Goal: Task Accomplishment & Management: Use online tool/utility

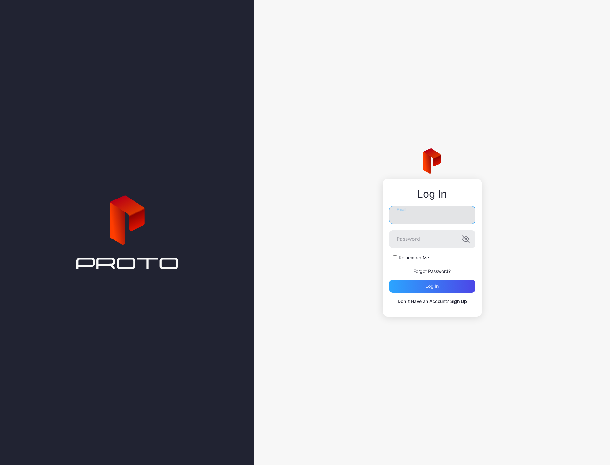
click at [422, 218] on input "Email" at bounding box center [432, 215] width 86 height 18
type input "**********"
click at [476, 238] on div "**********" at bounding box center [431, 248] width 99 height 138
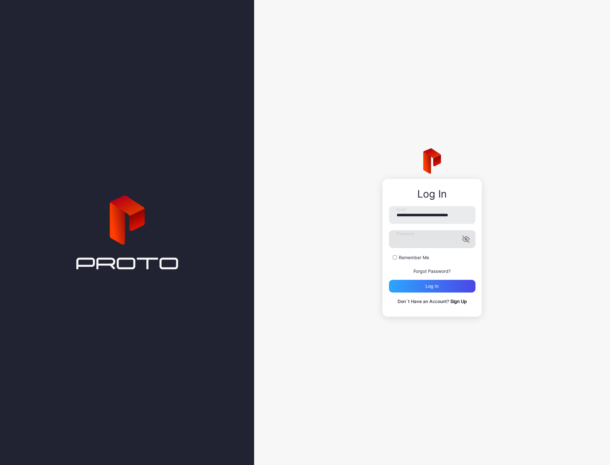
click at [466, 238] on icon "button" at bounding box center [466, 240] width 8 height 8
click at [443, 287] on div "Log in" at bounding box center [432, 286] width 86 height 13
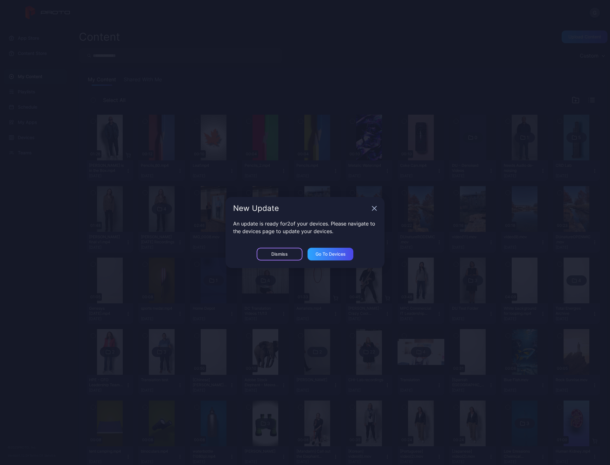
click at [279, 256] on div "Dismiss" at bounding box center [279, 254] width 17 height 5
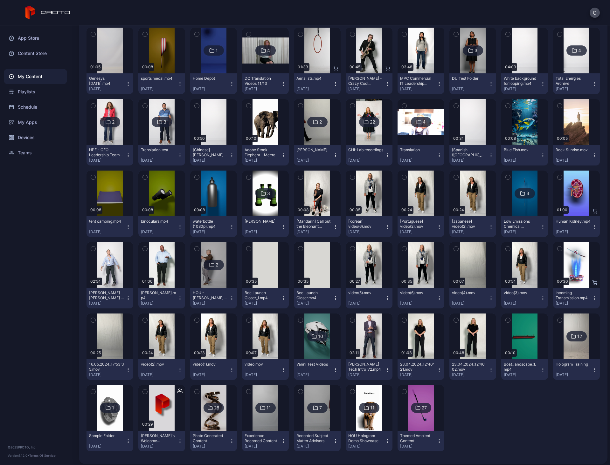
scroll to position [234, 0]
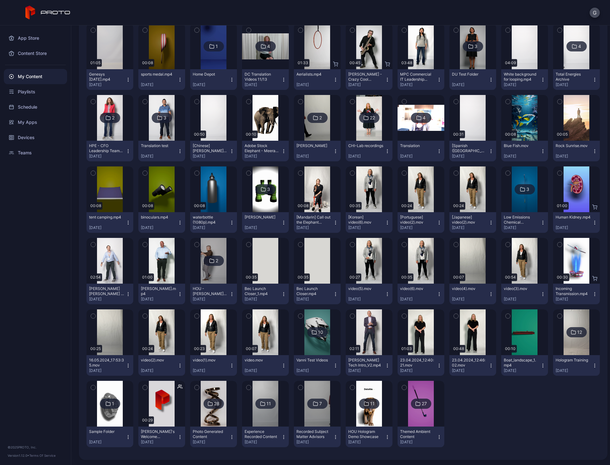
click at [416, 399] on div "27" at bounding box center [421, 404] width 20 height 10
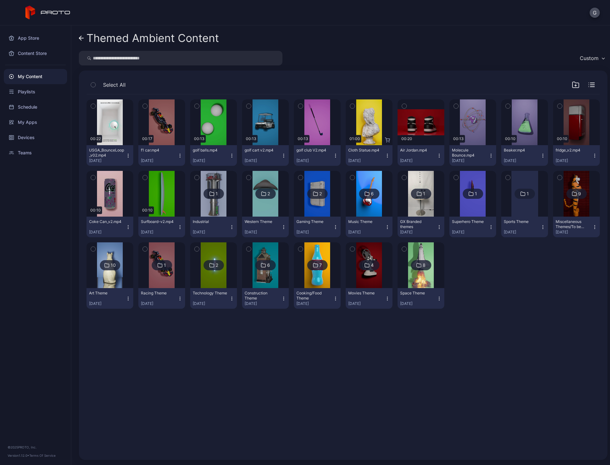
click at [132, 61] on input "search" at bounding box center [180, 58] width 203 height 15
type input "****"
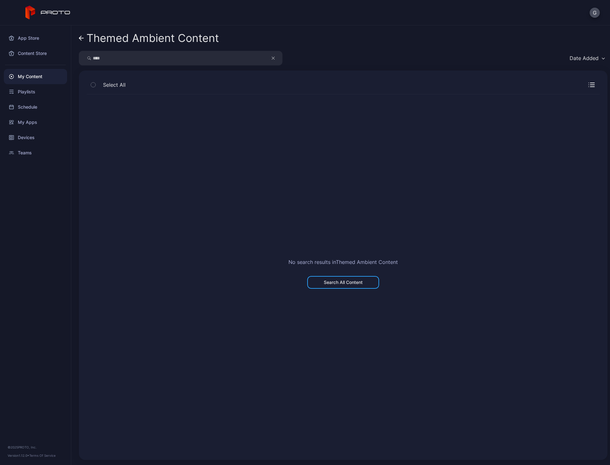
click at [37, 77] on div "My Content" at bounding box center [35, 76] width 63 height 15
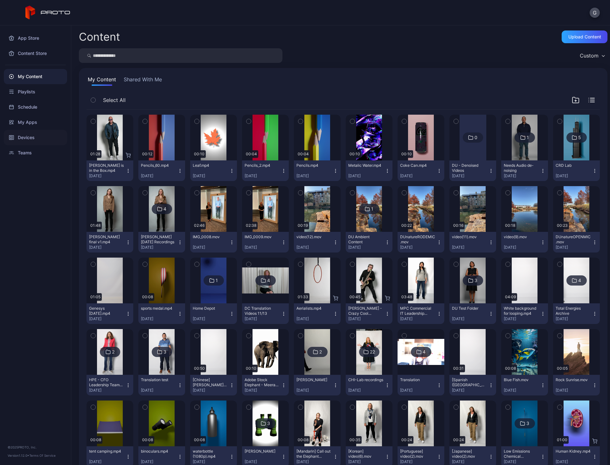
click at [39, 138] on div "Devices" at bounding box center [35, 137] width 63 height 15
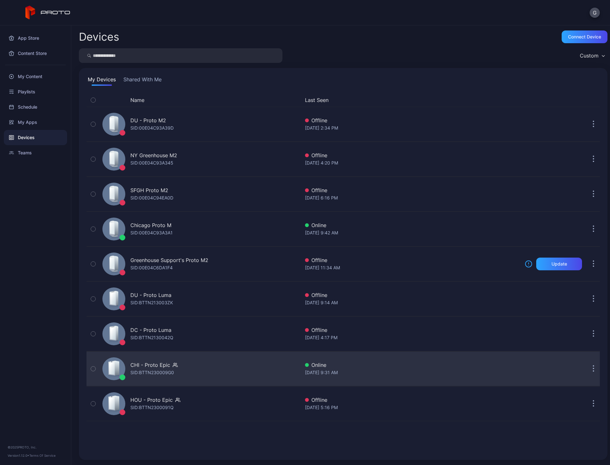
click at [111, 373] on icon at bounding box center [111, 368] width 5 height 13
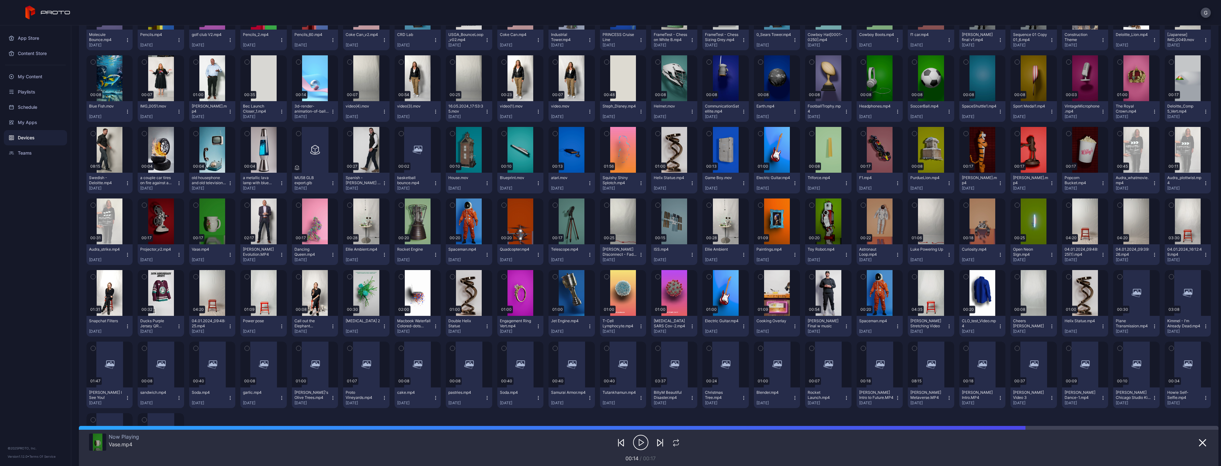
scroll to position [191, 0]
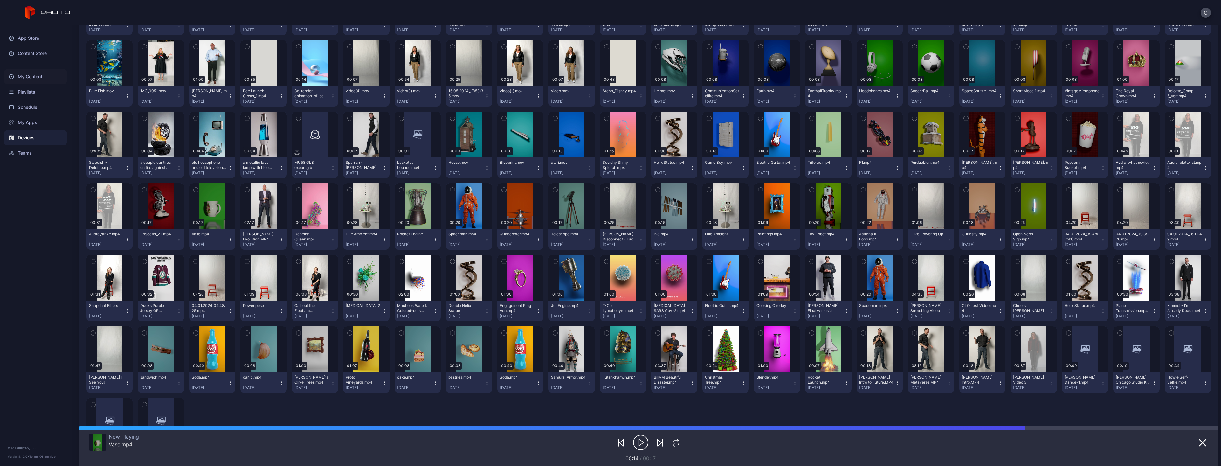
click at [39, 76] on div "My Content" at bounding box center [35, 76] width 63 height 15
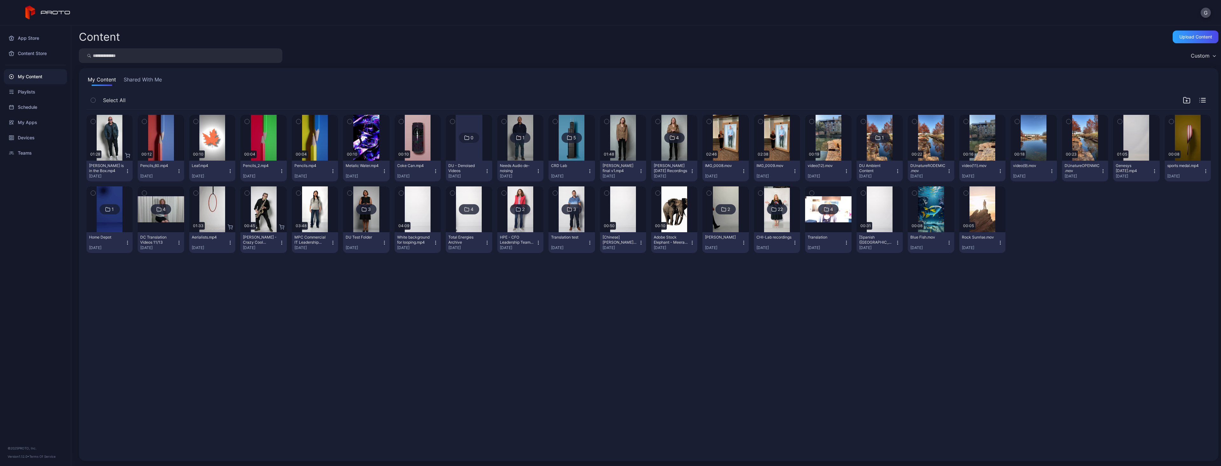
click at [120, 54] on input "search" at bounding box center [180, 55] width 203 height 15
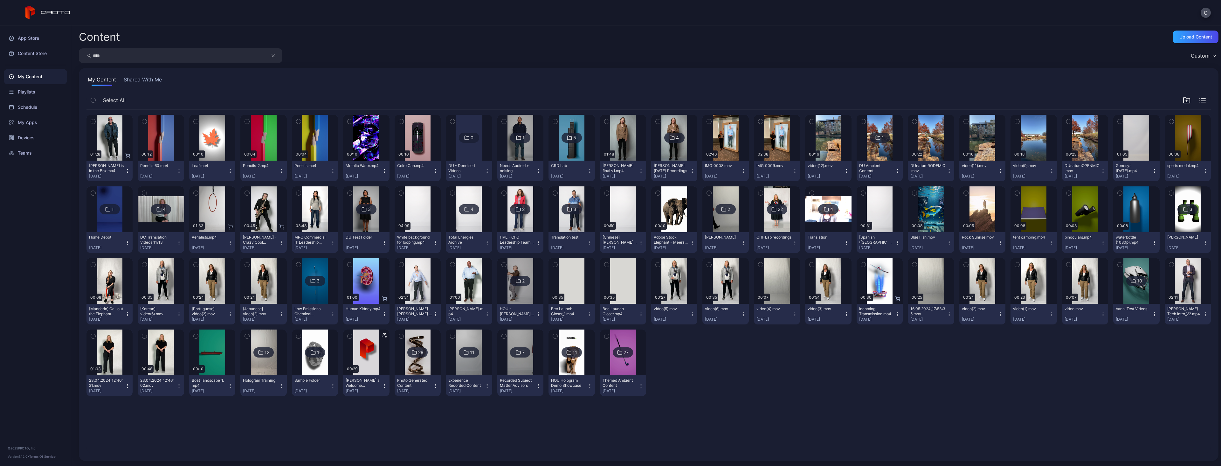
type input "****"
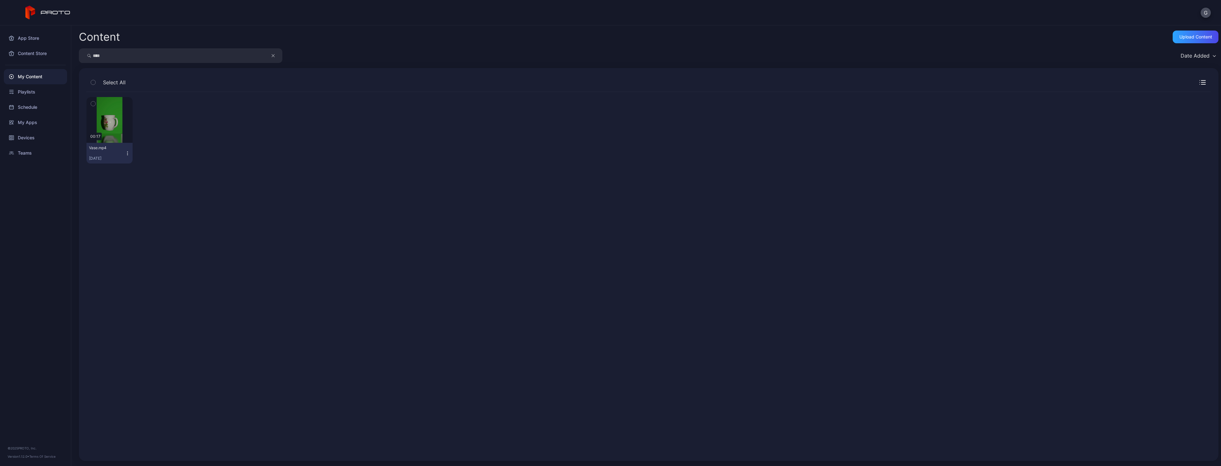
click at [91, 103] on icon "button" at bounding box center [93, 103] width 4 height 7
click at [609, 447] on icon "button" at bounding box center [625, 447] width 8 height 8
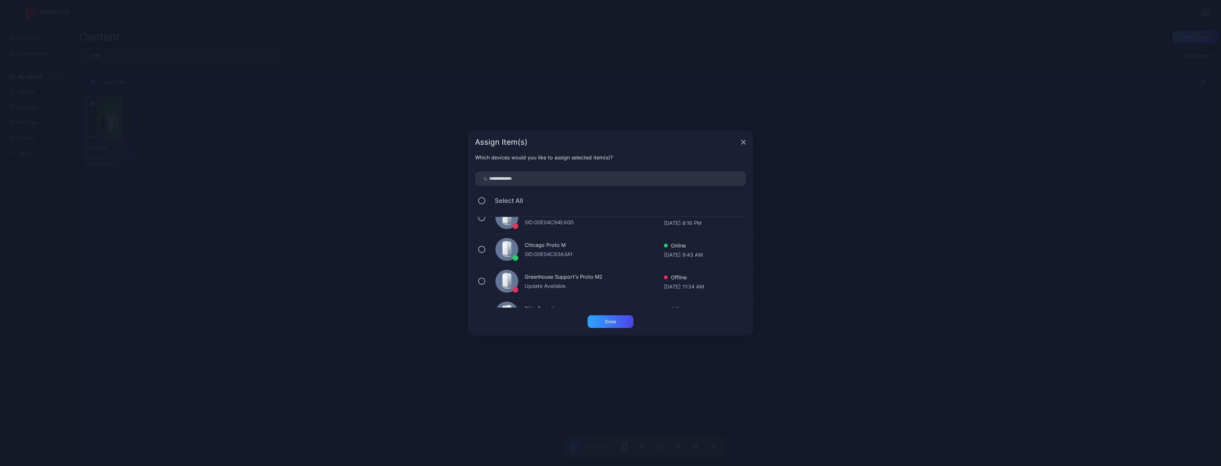
scroll to position [95, 0]
click at [570, 182] on input "search" at bounding box center [610, 178] width 271 height 15
type input "**"
click at [535, 230] on div "DC - Proto Luma" at bounding box center [594, 228] width 139 height 9
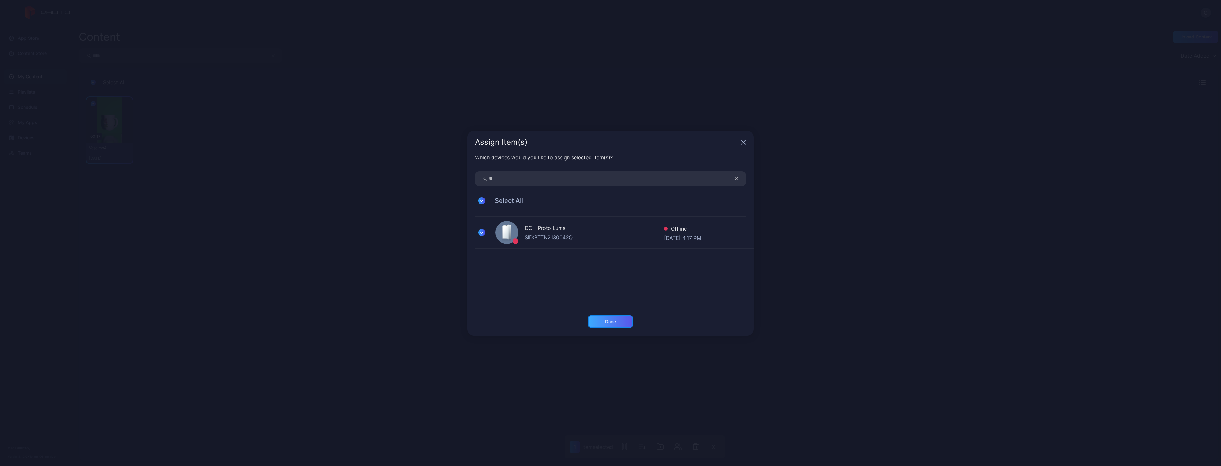
click at [609, 319] on div "Done" at bounding box center [611, 321] width 46 height 13
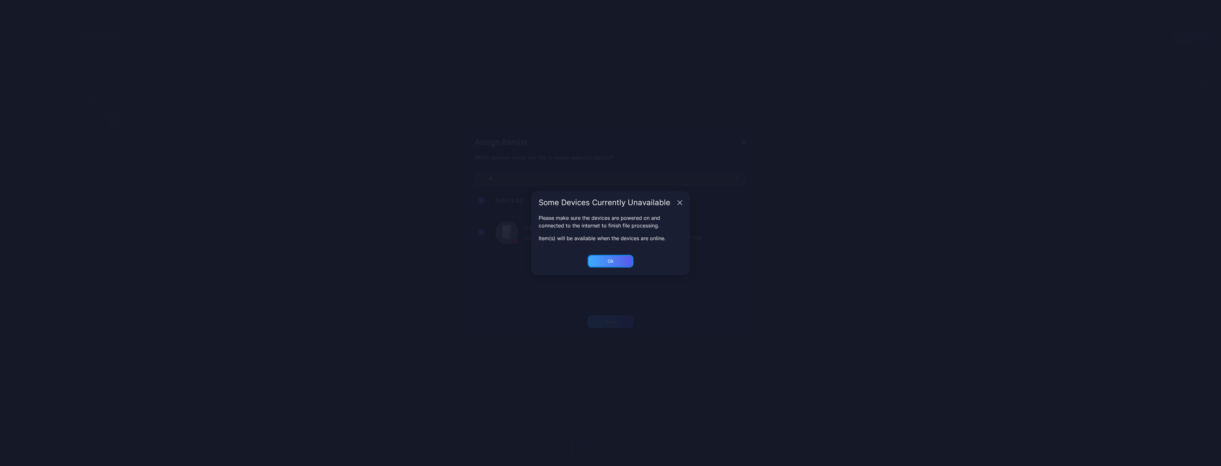
click at [600, 315] on div "Ok" at bounding box center [611, 321] width 46 height 13
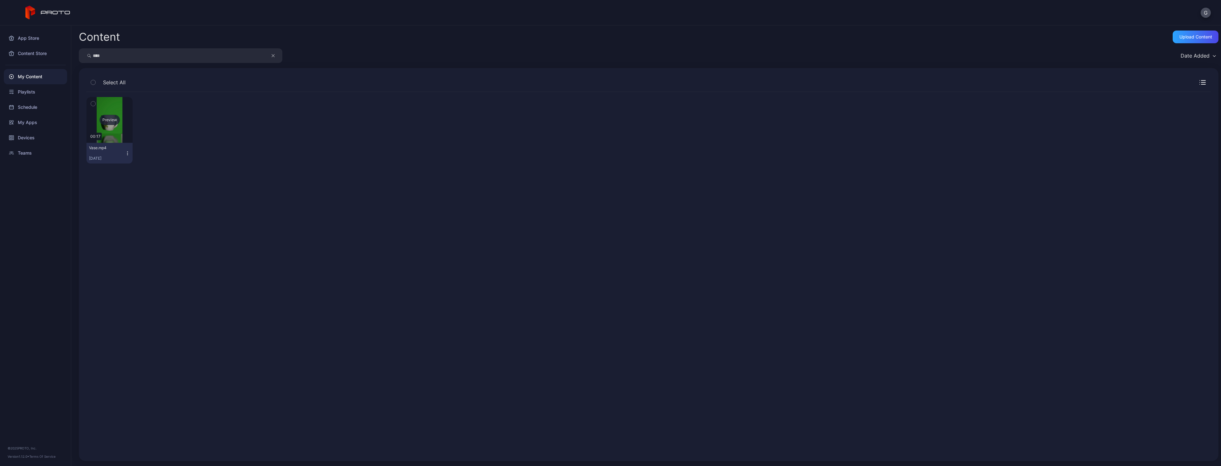
click at [128, 105] on div "Preview" at bounding box center [109, 120] width 46 height 46
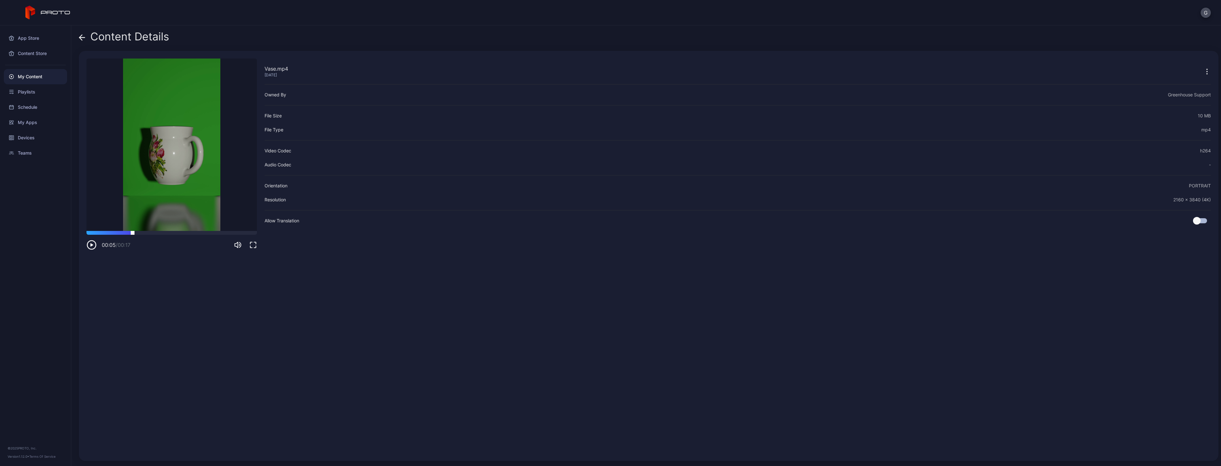
click at [133, 233] on div at bounding box center [171, 233] width 170 height 4
click at [93, 245] on icon "button" at bounding box center [91, 245] width 10 height 10
click at [117, 232] on div at bounding box center [171, 233] width 170 height 4
drag, startPoint x: 263, startPoint y: 438, endPoint x: 266, endPoint y: 435, distance: 5.0
click at [264, 438] on div "Vase.mp4 [DATE] Sorry, your browser doesn‘t support embedded videos 00:03 / 00:…" at bounding box center [648, 256] width 1139 height 410
